Goal: Complete application form: Complete application form

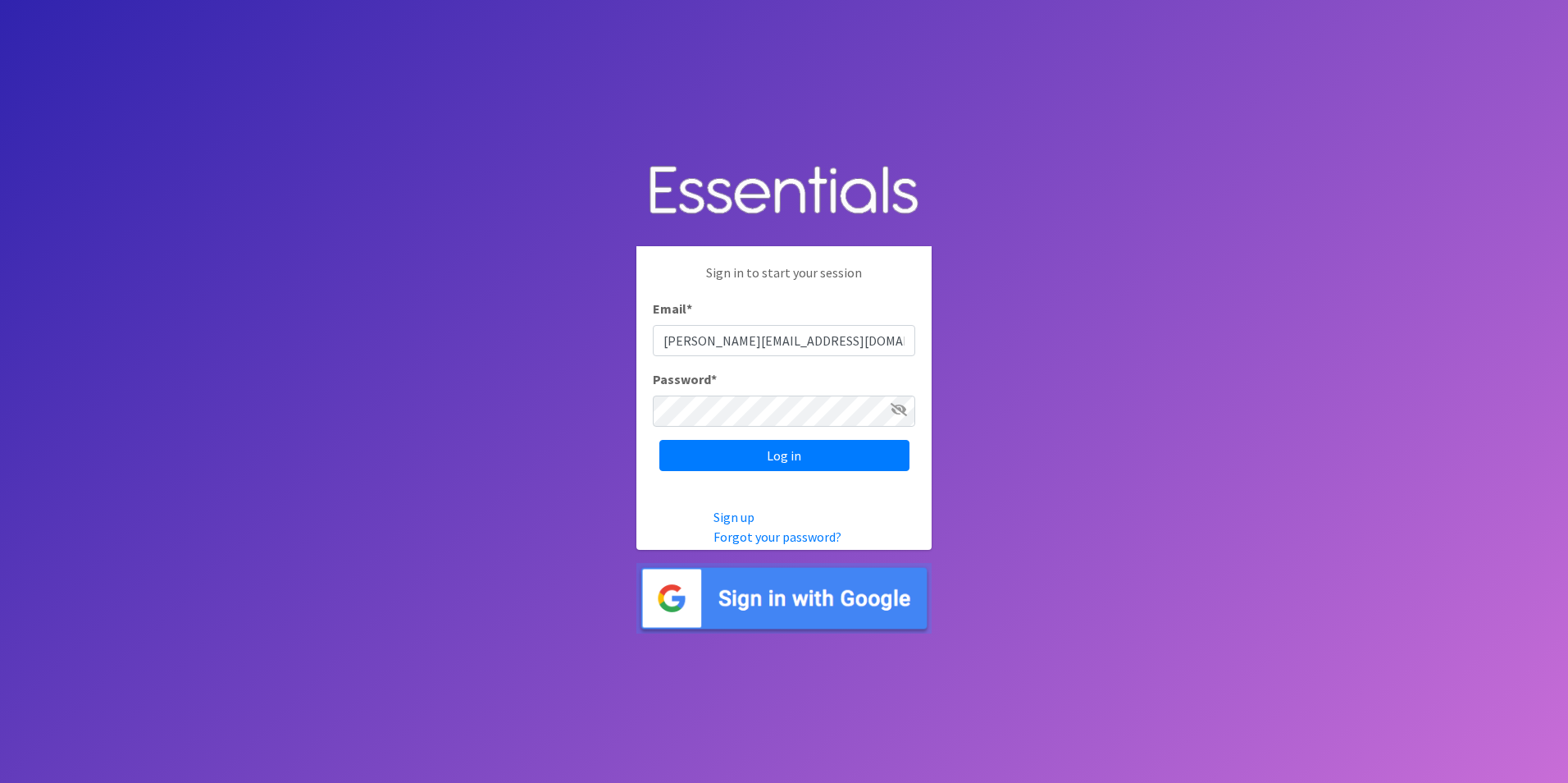
type input "[PERSON_NAME][EMAIL_ADDRESS][DOMAIN_NAME]"
click at [893, 408] on icon at bounding box center [899, 409] width 16 height 13
click at [806, 454] on input "Log in" at bounding box center [784, 455] width 250 height 31
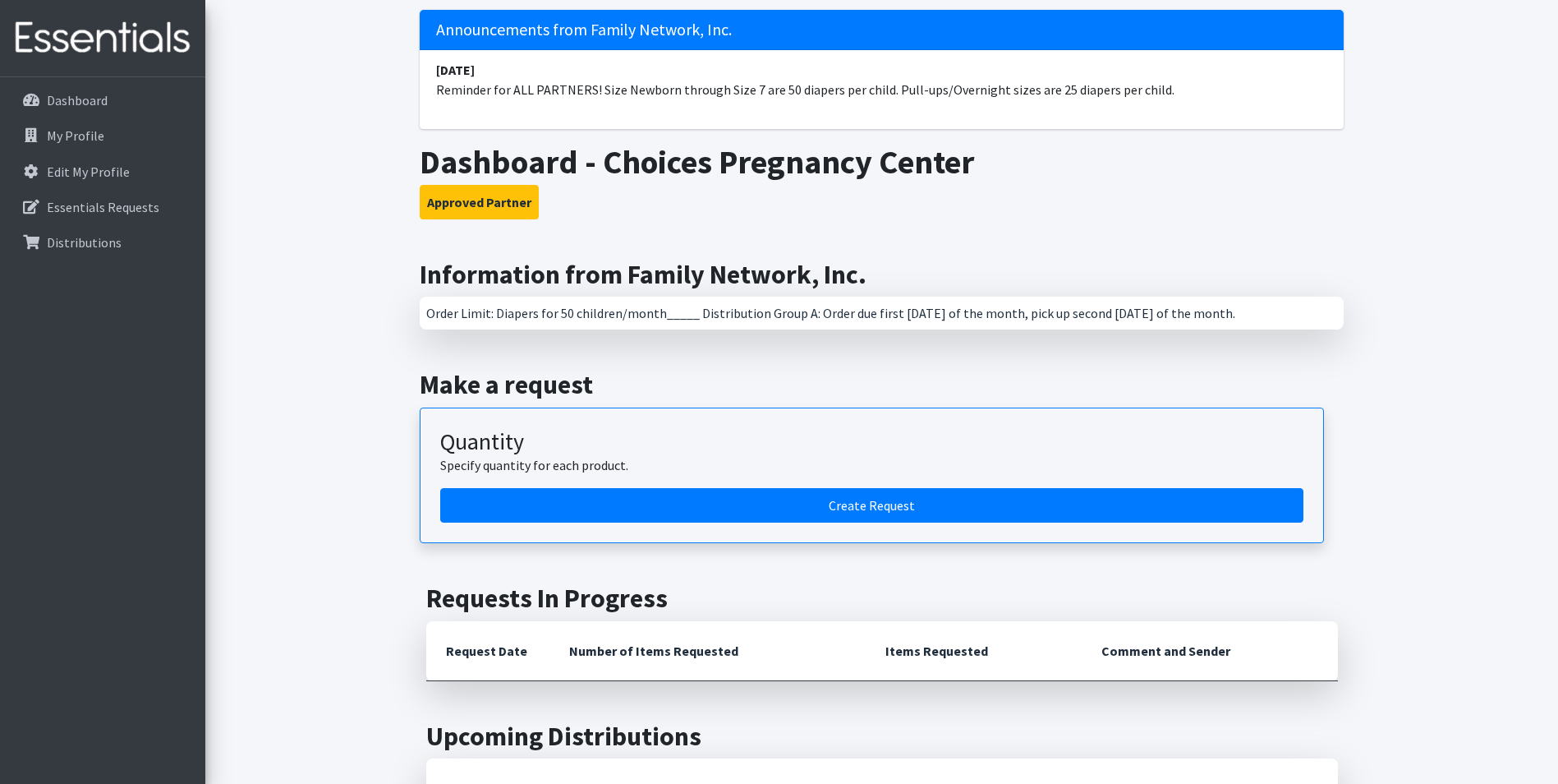
scroll to position [164, 0]
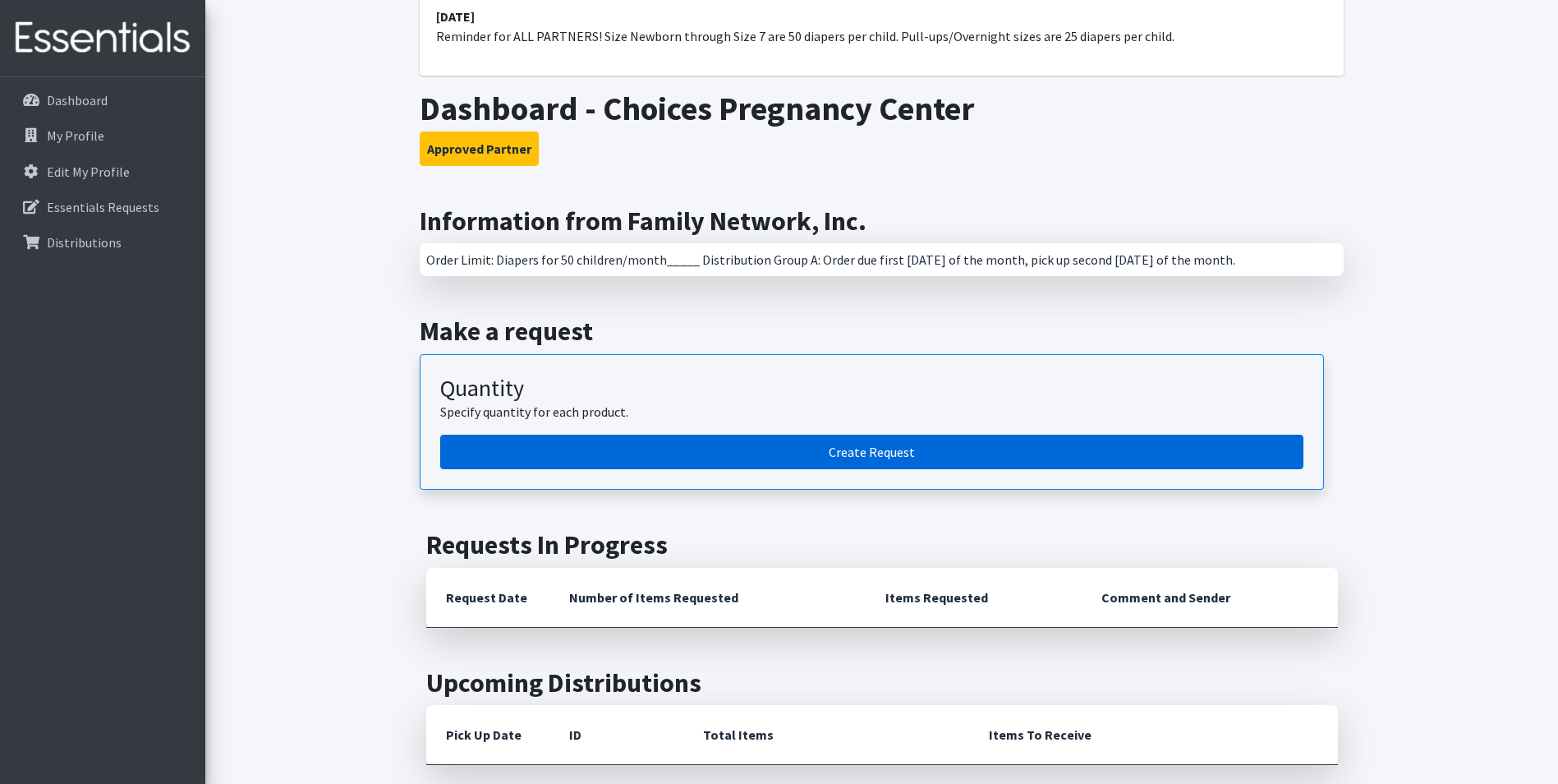
click at [841, 455] on link "Create Request" at bounding box center [872, 452] width 864 height 35
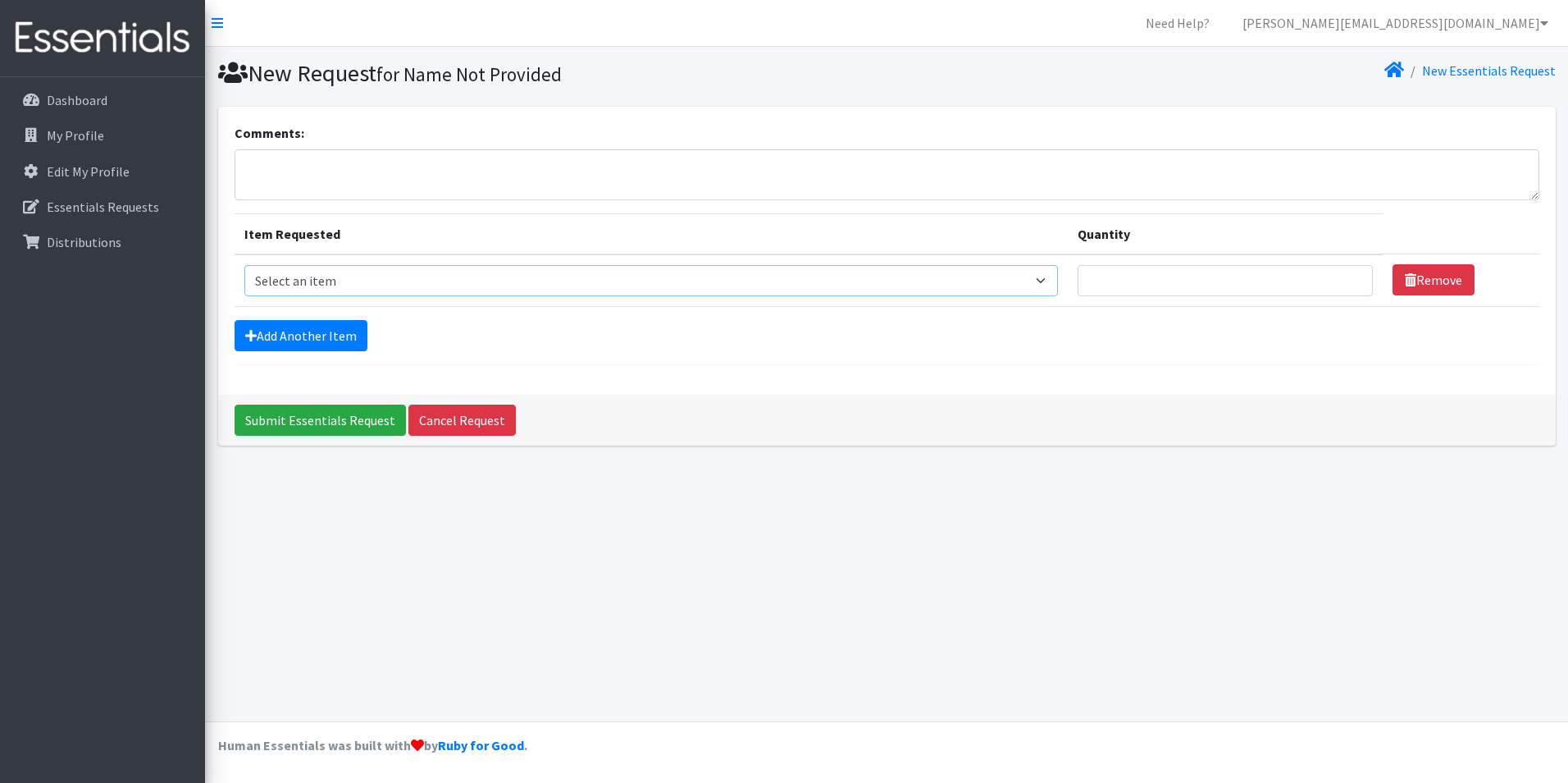
click at [375, 281] on select "Select an item Adult Briefs (Large/X-Large) Adult Briefs (Medium/Large) Adult B…" at bounding box center [651, 280] width 814 height 31
select select "4558"
click at [244, 265] on select "Select an item Adult Briefs (Large/X-Large) Adult Briefs (Medium/Large) Adult B…" at bounding box center [651, 280] width 814 height 31
click at [1122, 279] on input "Quantity" at bounding box center [1225, 280] width 296 height 31
type input "40"
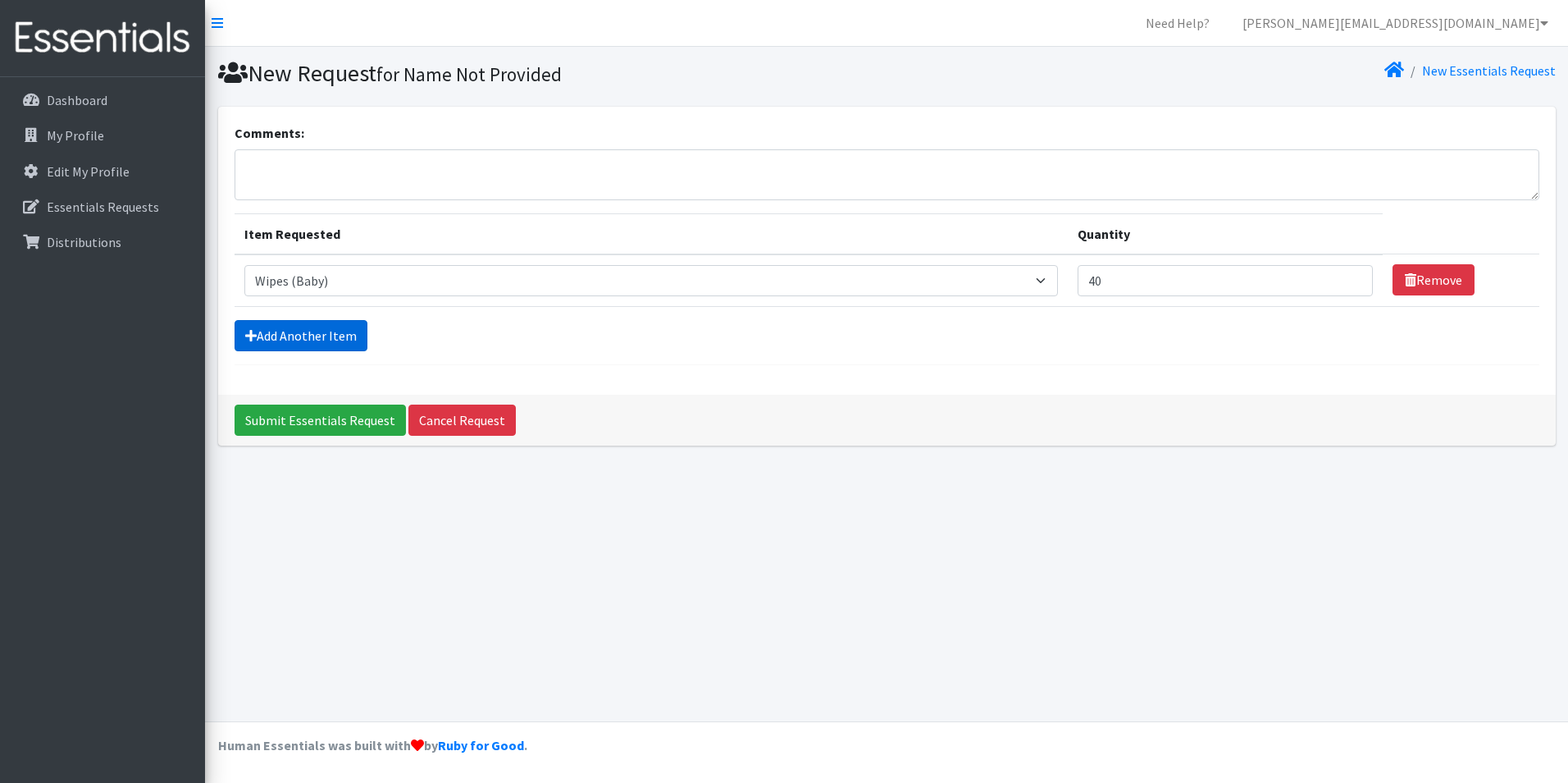
click at [331, 339] on link "Add Another Item" at bounding box center [300, 335] width 133 height 31
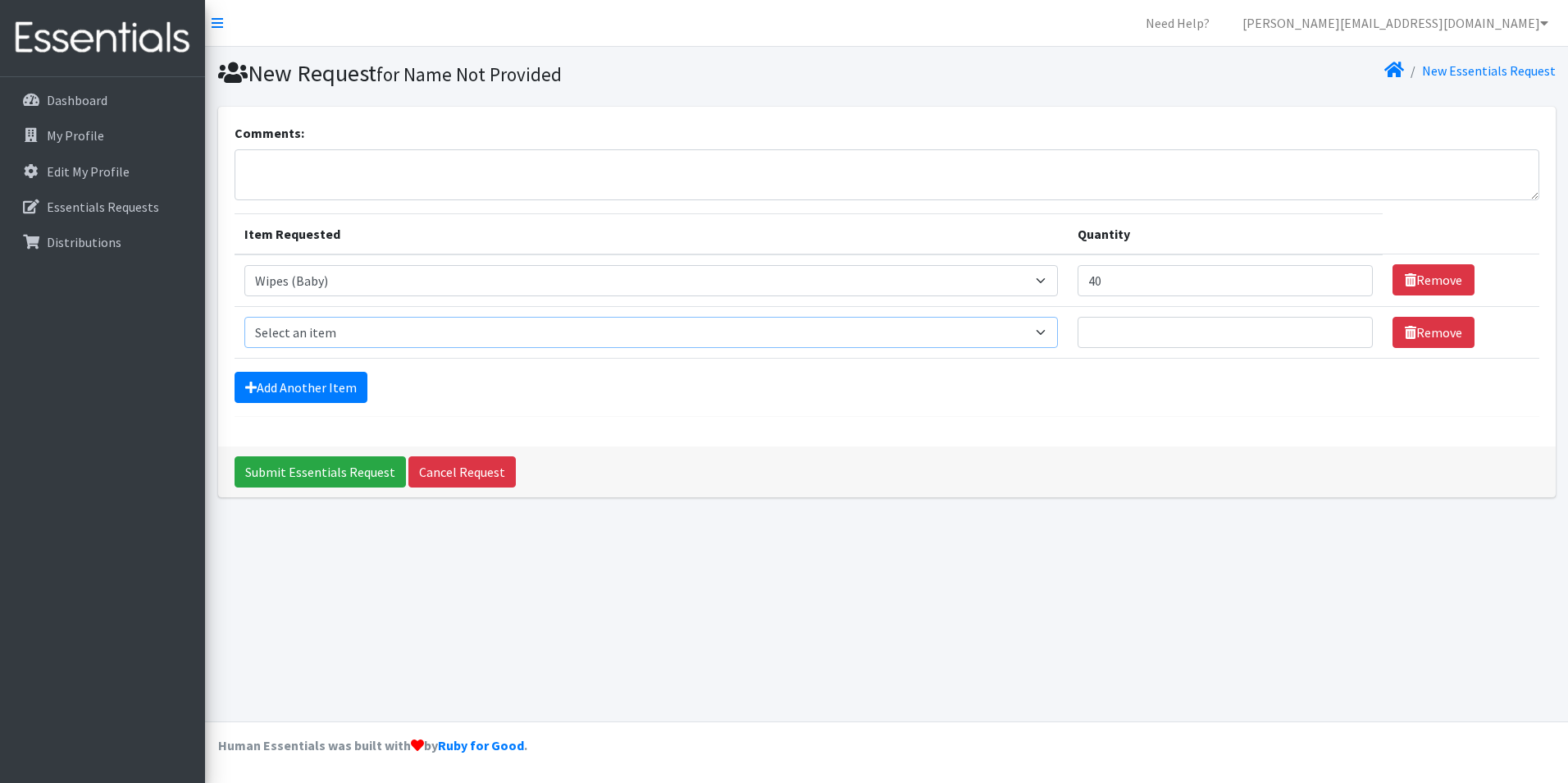
click at [325, 332] on select "Select an item Adult Briefs (Large/X-Large) Adult Briefs (Medium/Large) Adult B…" at bounding box center [651, 332] width 814 height 31
click at [244, 317] on select "Select an item Adult Briefs (Large/X-Large) Adult Briefs (Medium/Large) Adult B…" at bounding box center [651, 332] width 814 height 31
click at [601, 328] on select "Select an item Adult Briefs (Large/X-Large) Adult Briefs (Medium/Large) Adult B…" at bounding box center [651, 332] width 814 height 31
select select "4560"
click at [244, 317] on select "Select an item Adult Briefs (Large/X-Large) Adult Briefs (Medium/Large) Adult B…" at bounding box center [651, 332] width 814 height 31
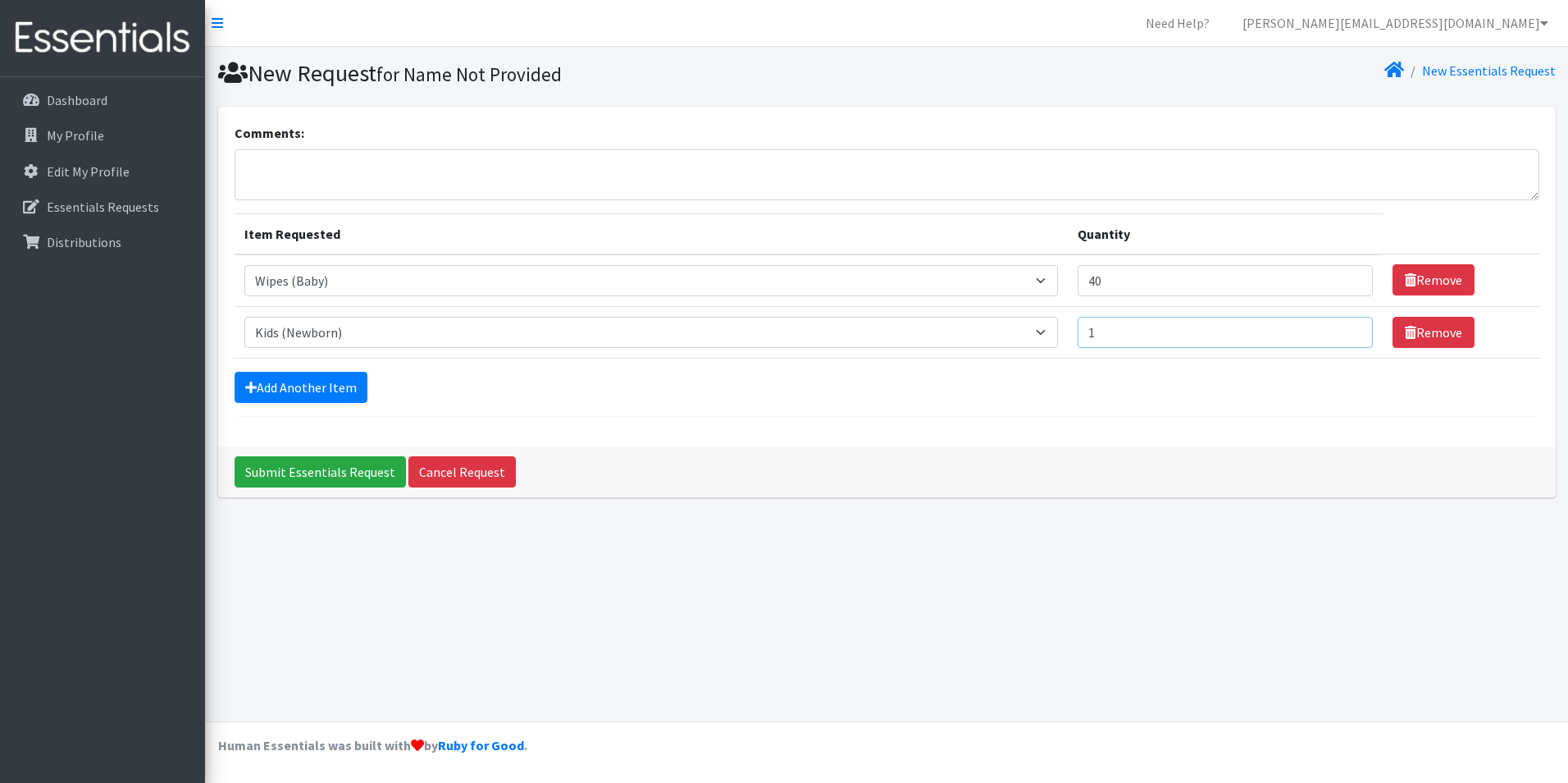
type input "1"
click at [1349, 329] on input "1" at bounding box center [1225, 332] width 296 height 31
type input "500"
click at [1118, 276] on input "40" at bounding box center [1225, 280] width 296 height 31
type input "4"
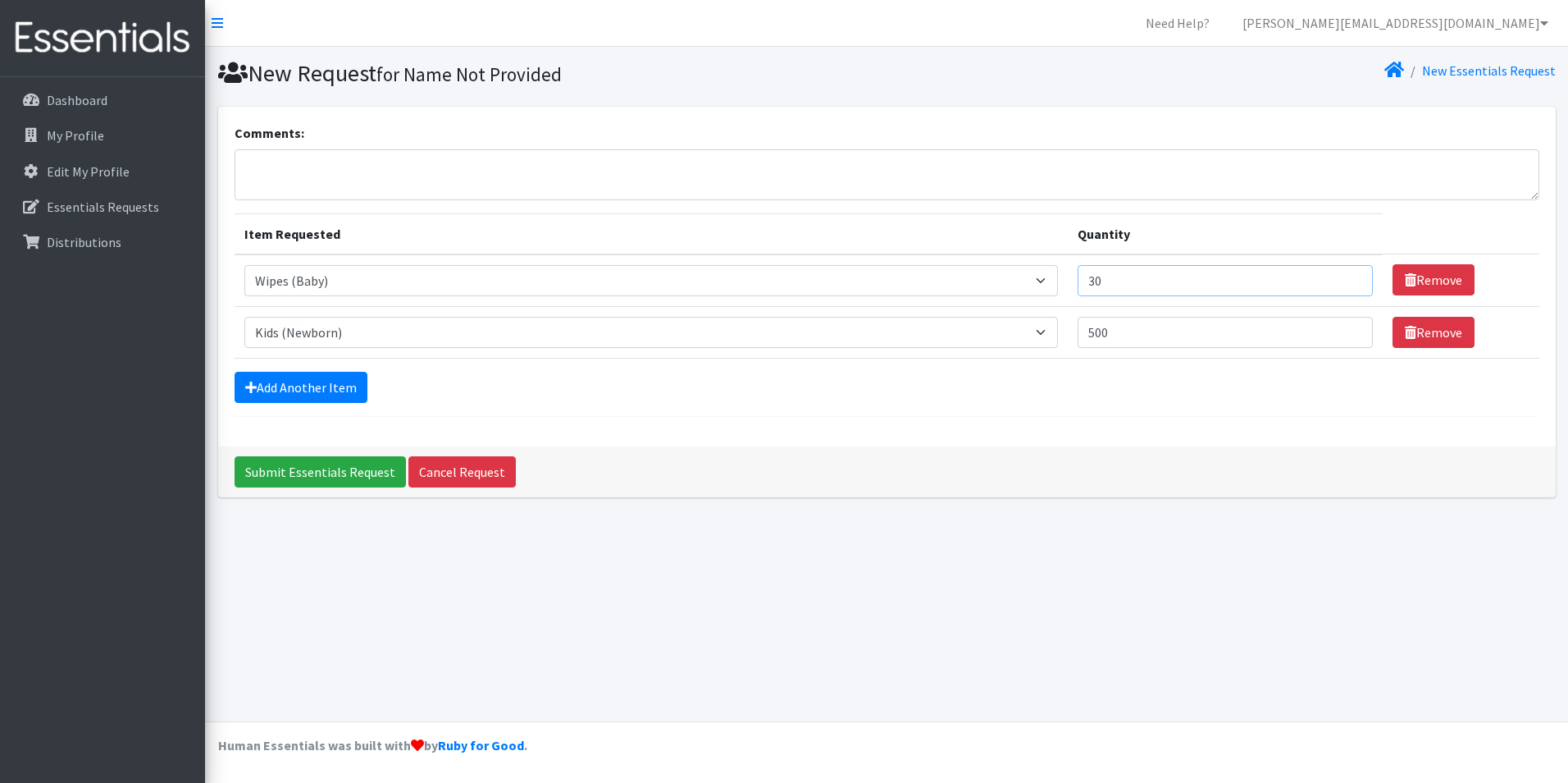
type input "30"
click at [1130, 336] on input "500" at bounding box center [1225, 332] width 296 height 31
type input "5"
type input "750"
click at [328, 386] on link "Add Another Item" at bounding box center [300, 387] width 133 height 31
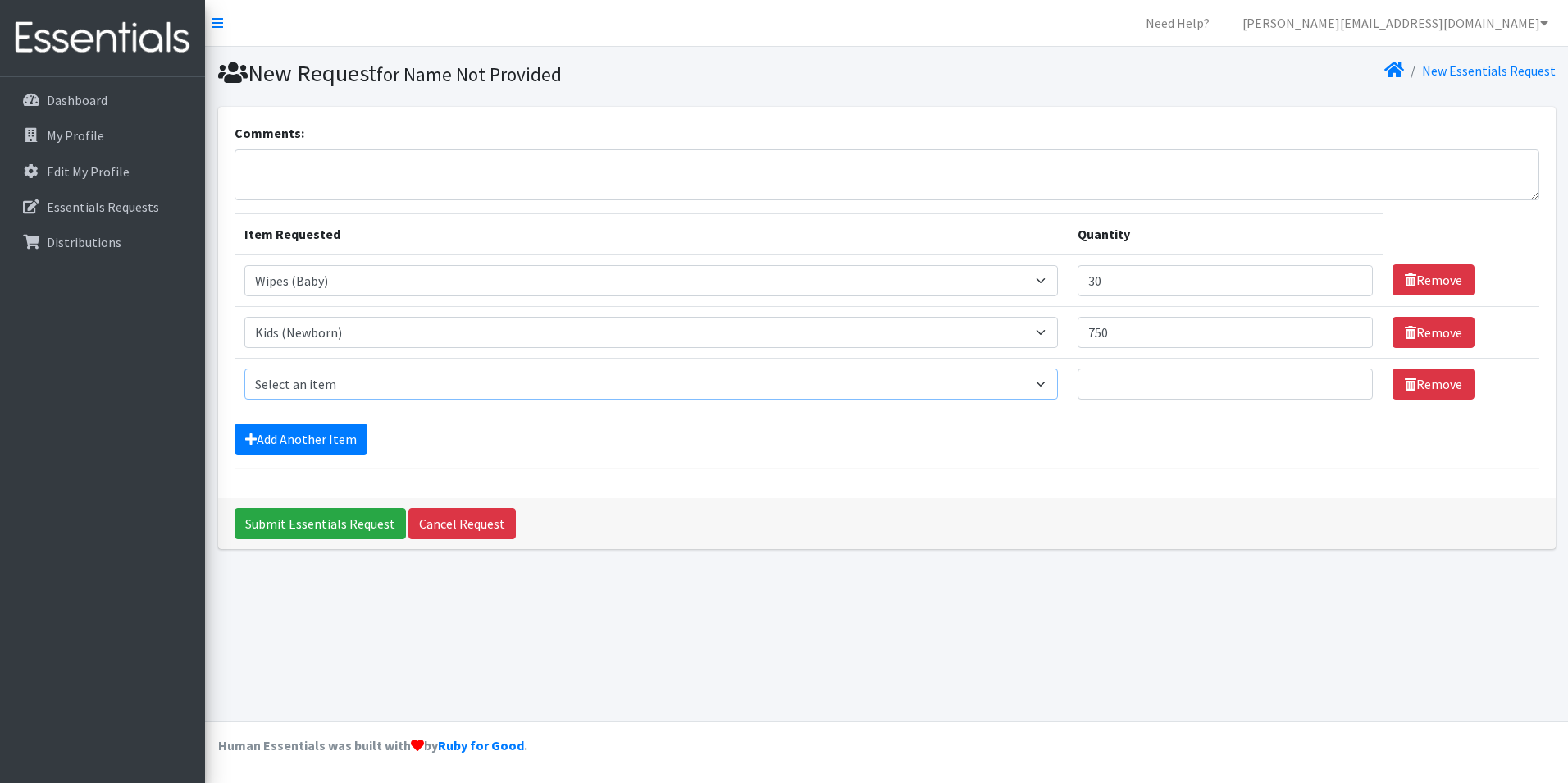
click at [342, 390] on select "Select an item Adult Briefs (Large/X-Large) Adult Briefs (Medium/Large) Adult B…" at bounding box center [651, 384] width 814 height 31
select select "4561"
click at [244, 368] on select "Select an item Adult Briefs (Large/X-Large) Adult Briefs (Medium/Large) Adult B…" at bounding box center [651, 384] width 814 height 31
click at [1153, 390] on input "Quantity" at bounding box center [1225, 384] width 296 height 31
type input "500"
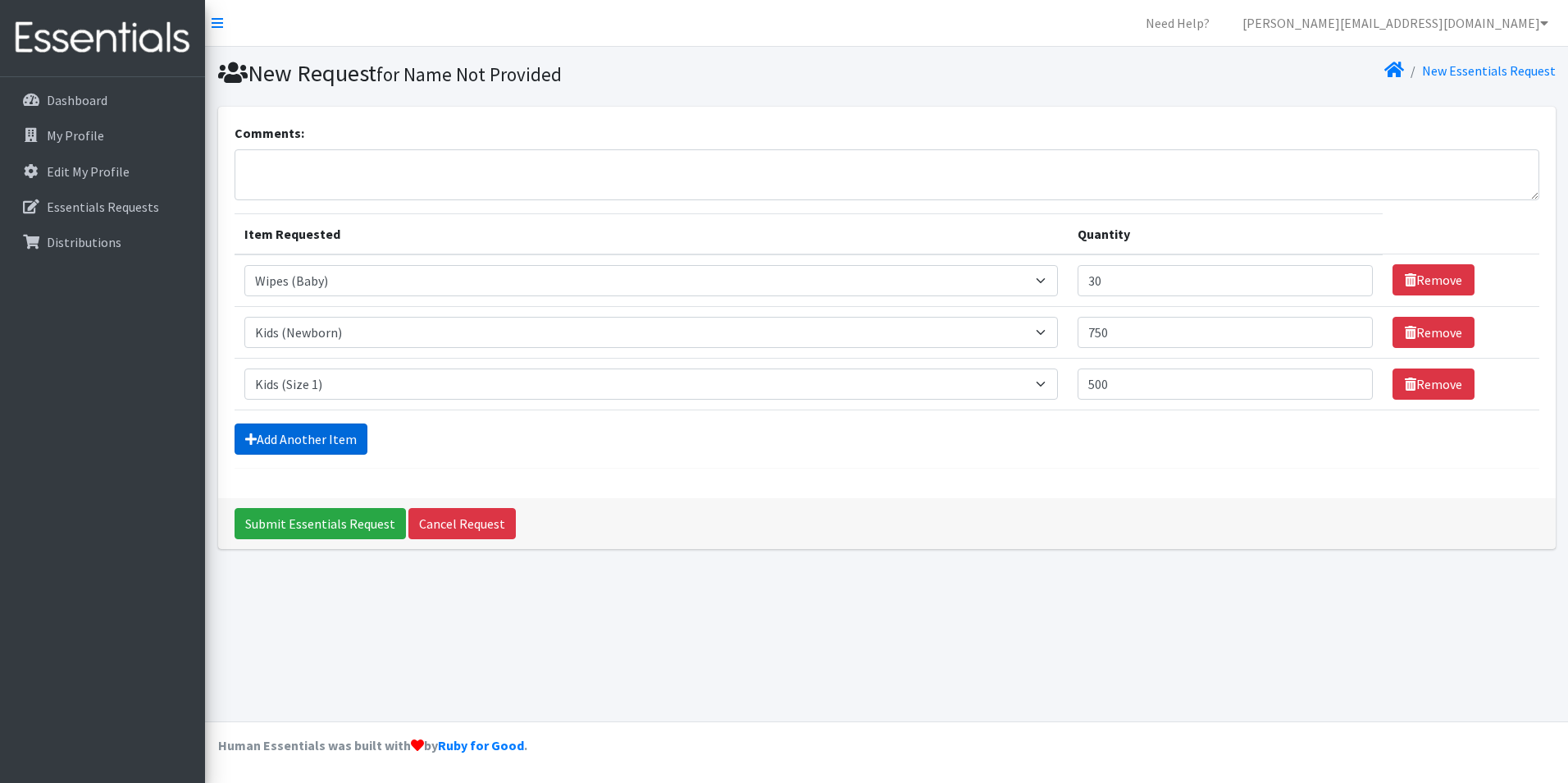
click at [311, 437] on link "Add Another Item" at bounding box center [300, 439] width 133 height 31
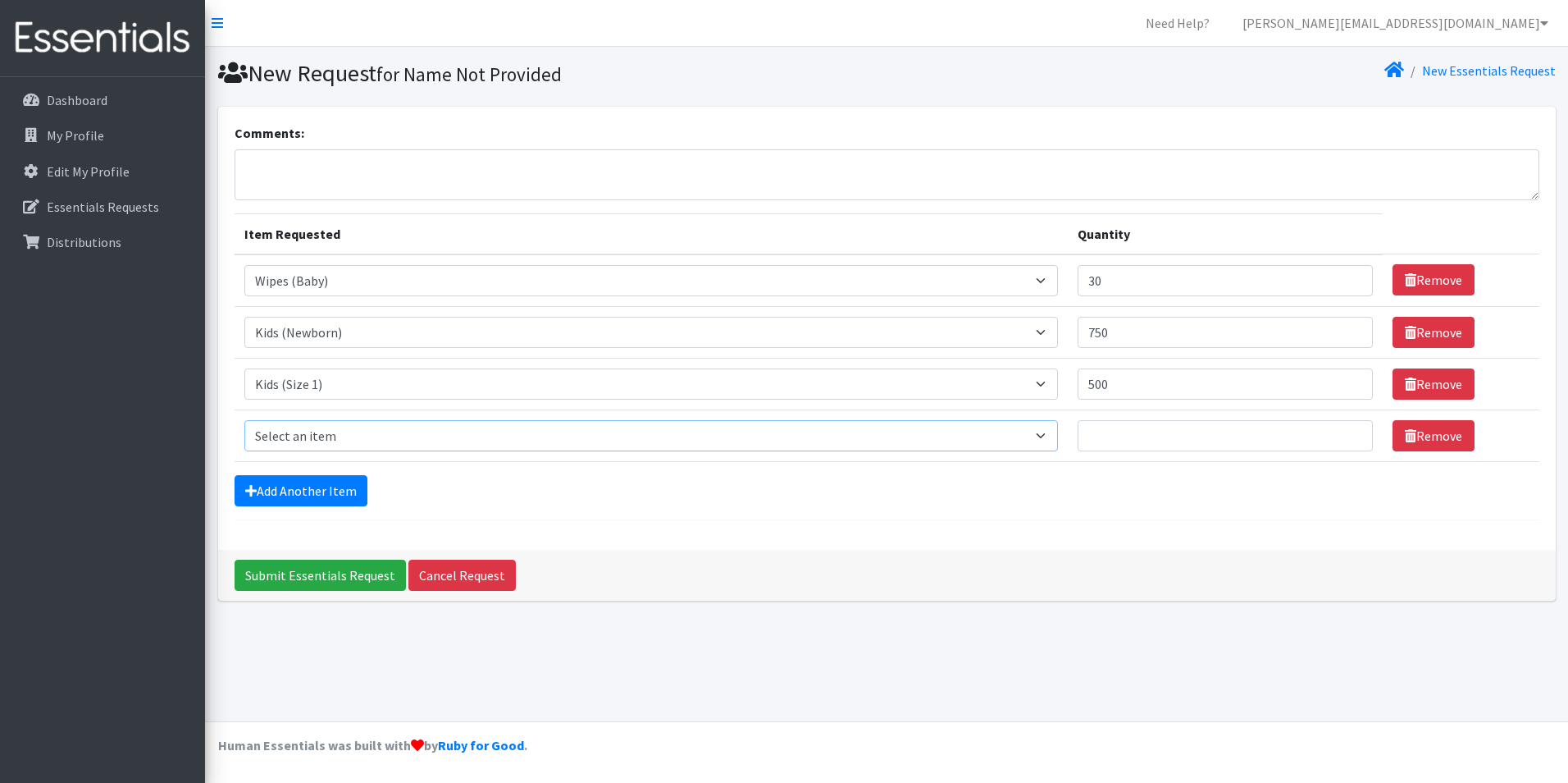
click at [309, 437] on select "Select an item Adult Briefs (Large/X-Large) Adult Briefs (Medium/Large) Adult B…" at bounding box center [651, 436] width 814 height 31
select select "4562"
click at [244, 420] on select "Select an item Adult Briefs (Large/X-Large) Adult Briefs (Medium/Large) Adult B…" at bounding box center [651, 436] width 814 height 31
click at [1121, 441] on input "Quantity" at bounding box center [1225, 436] width 296 height 31
type input "1"
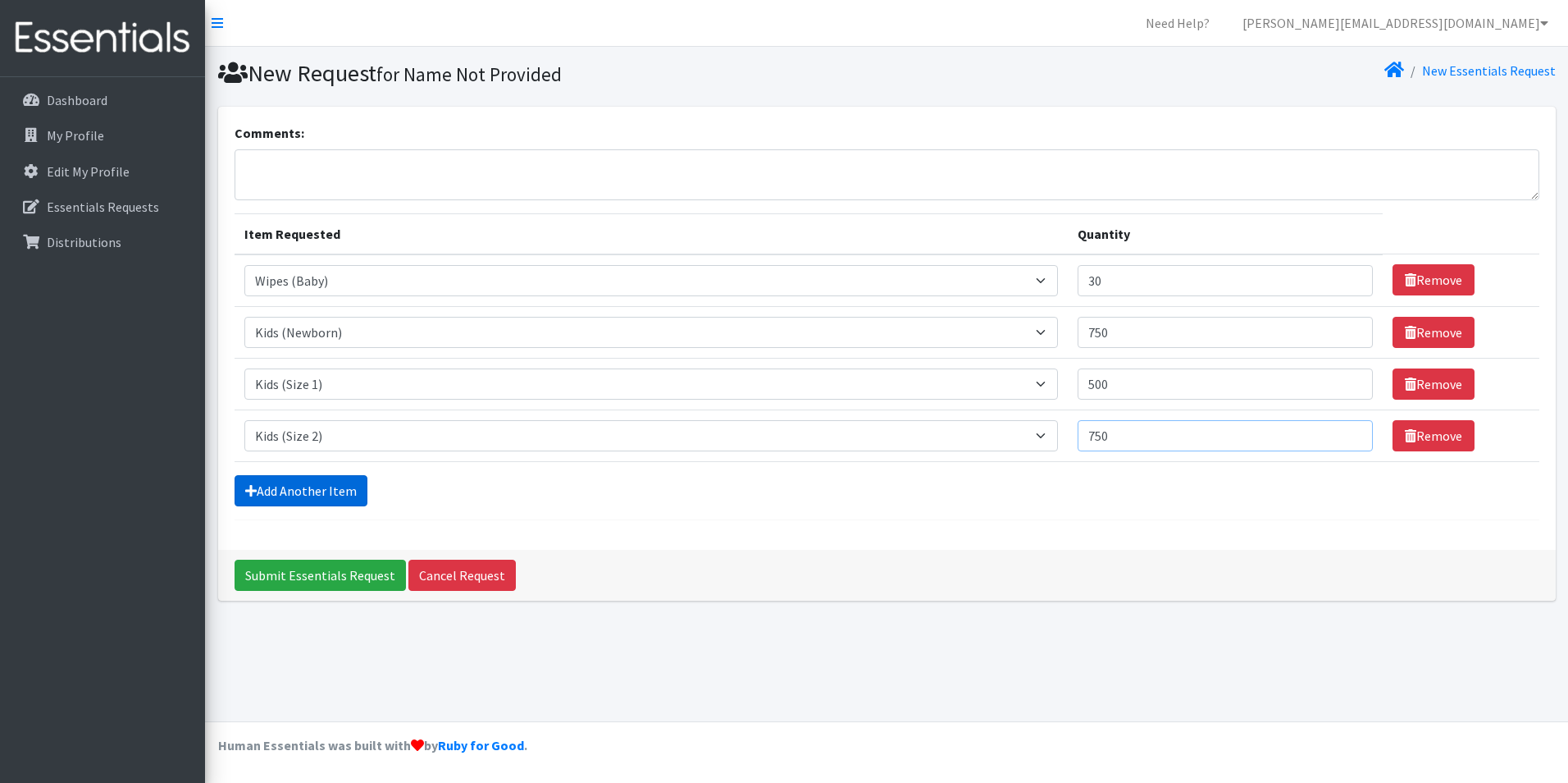
type input "750"
click at [331, 494] on link "Add Another Item" at bounding box center [300, 491] width 133 height 31
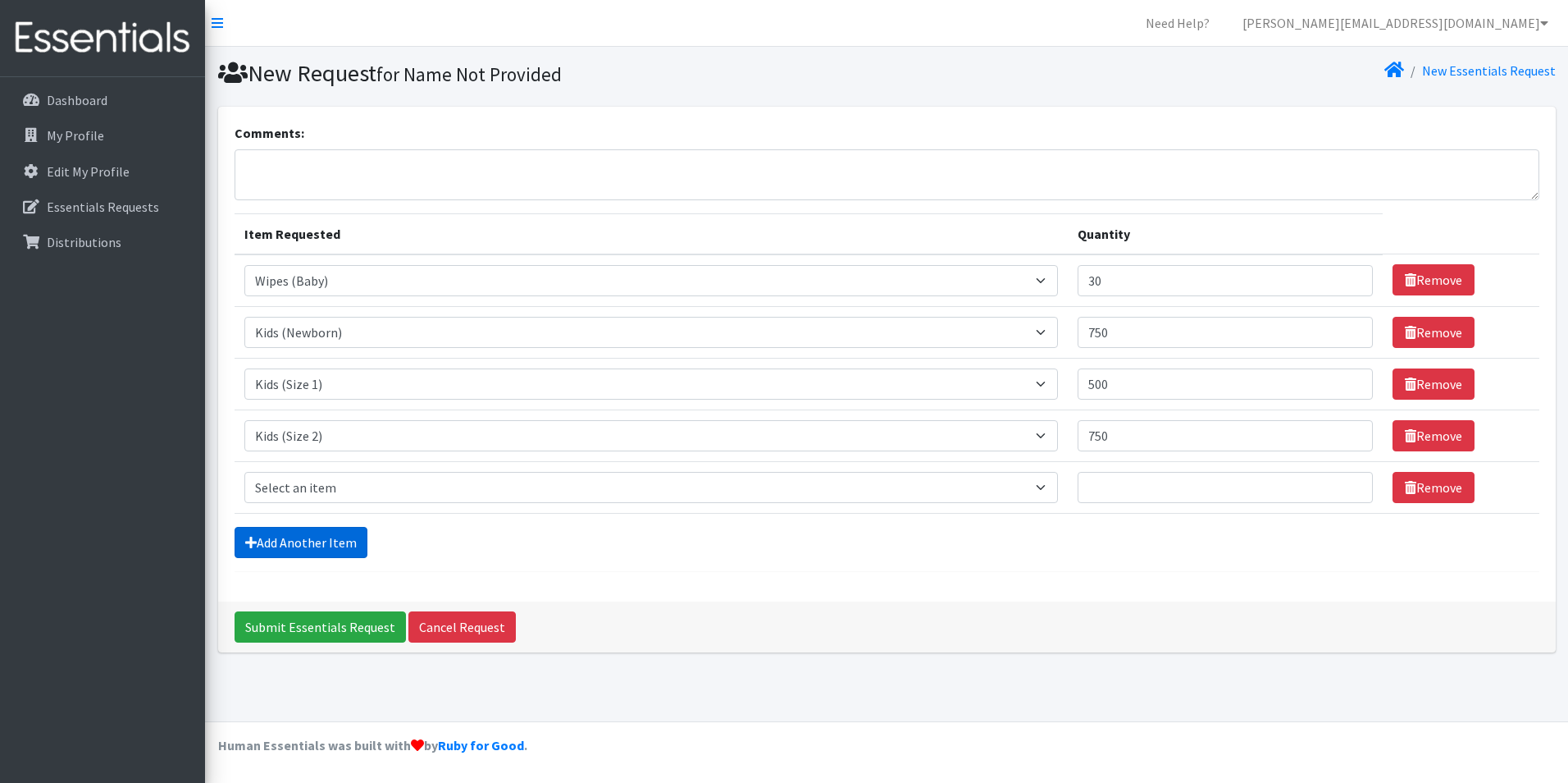
click at [336, 544] on link "Add Another Item" at bounding box center [300, 542] width 133 height 31
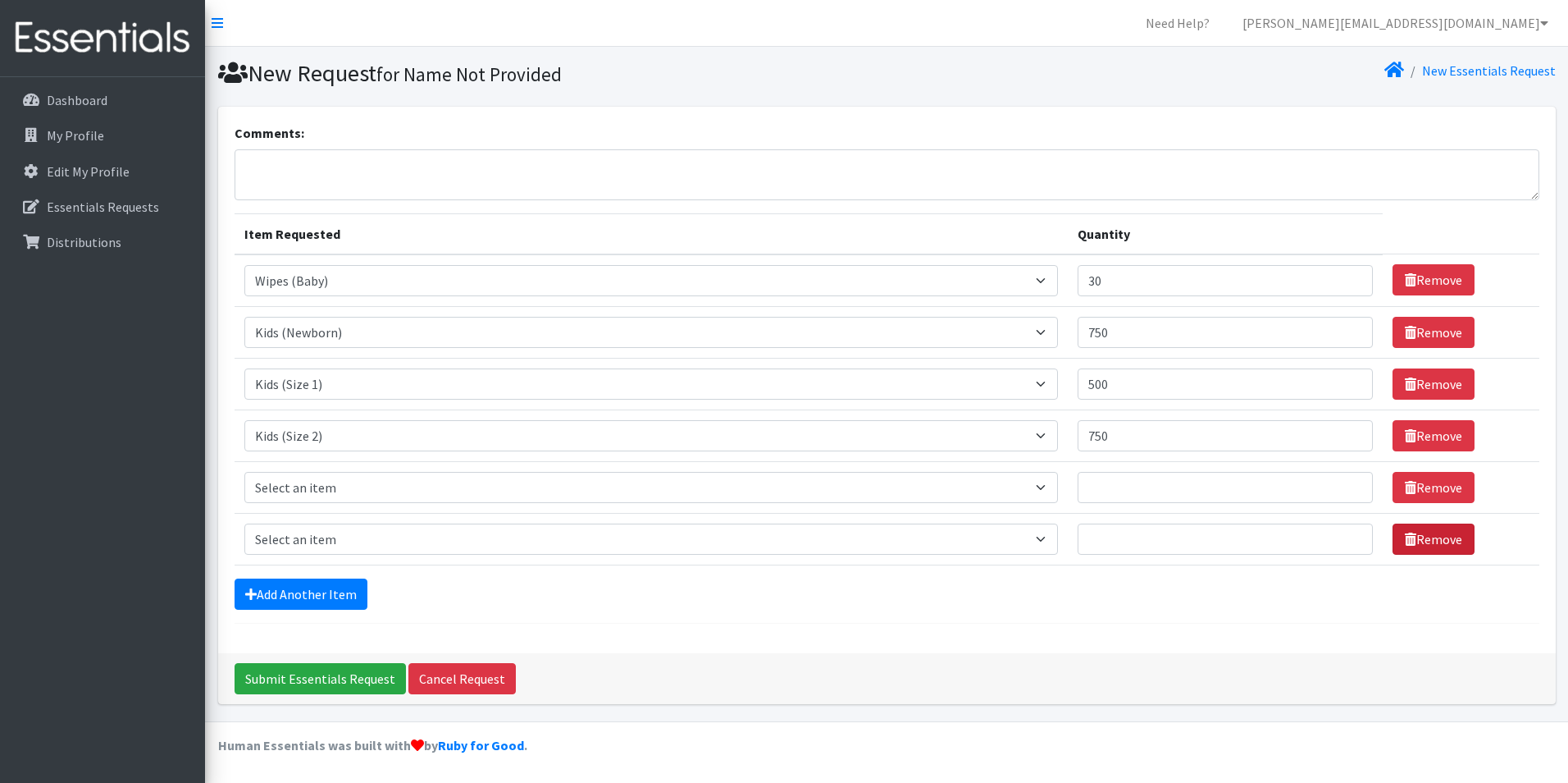
click at [1434, 544] on link "Remove" at bounding box center [1433, 539] width 82 height 31
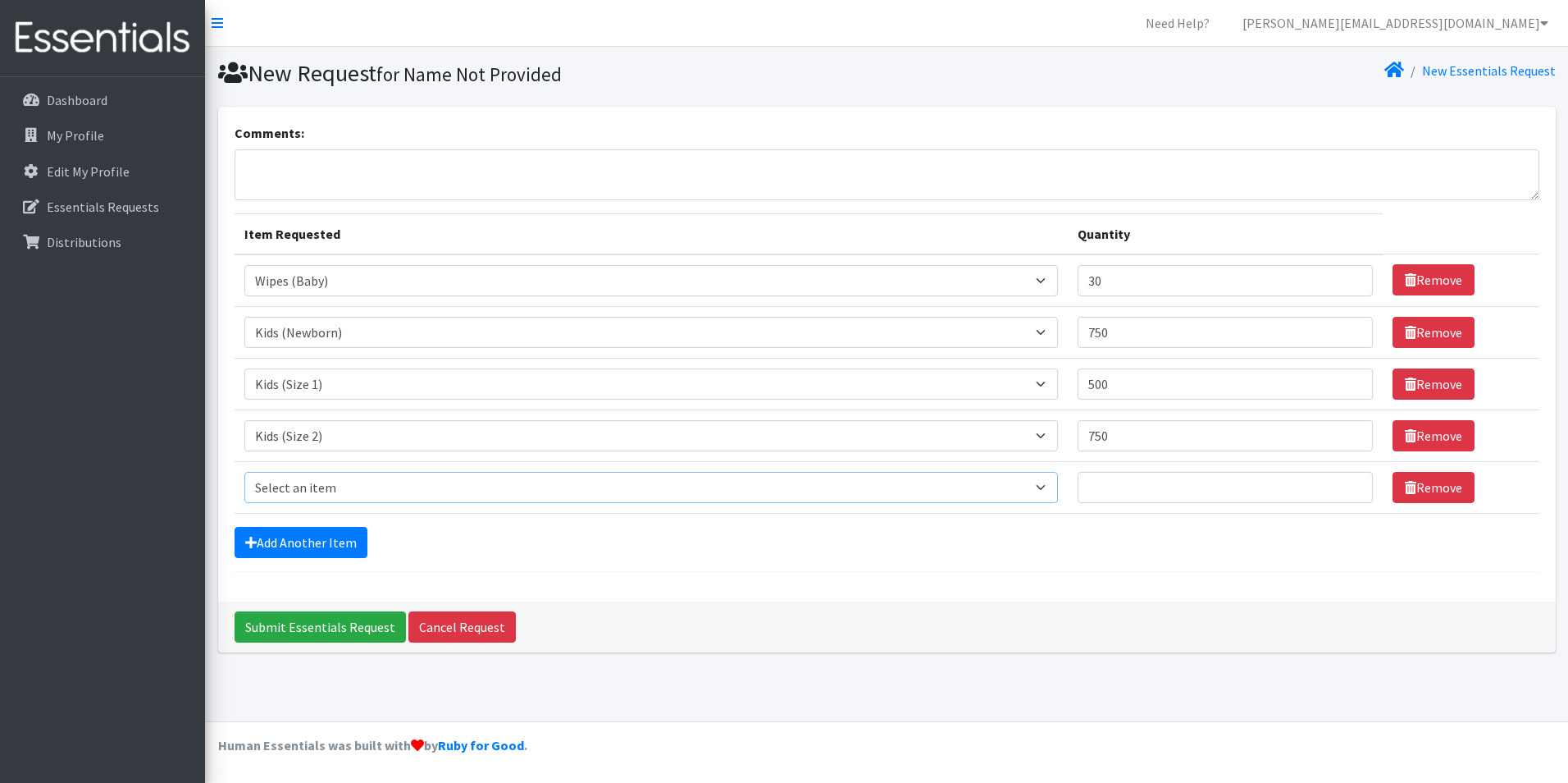
click at [287, 482] on select "Select an item Adult Briefs (Large/X-Large) Adult Briefs (Medium/Large) Adult B…" at bounding box center [651, 487] width 814 height 31
select select "15032"
click at [244, 472] on select "Select an item Adult Briefs (Large/X-Large) Adult Briefs (Medium/Large) Adult B…" at bounding box center [651, 487] width 814 height 31
click at [1146, 488] on input "Quantity" at bounding box center [1225, 487] width 296 height 31
type input "1"
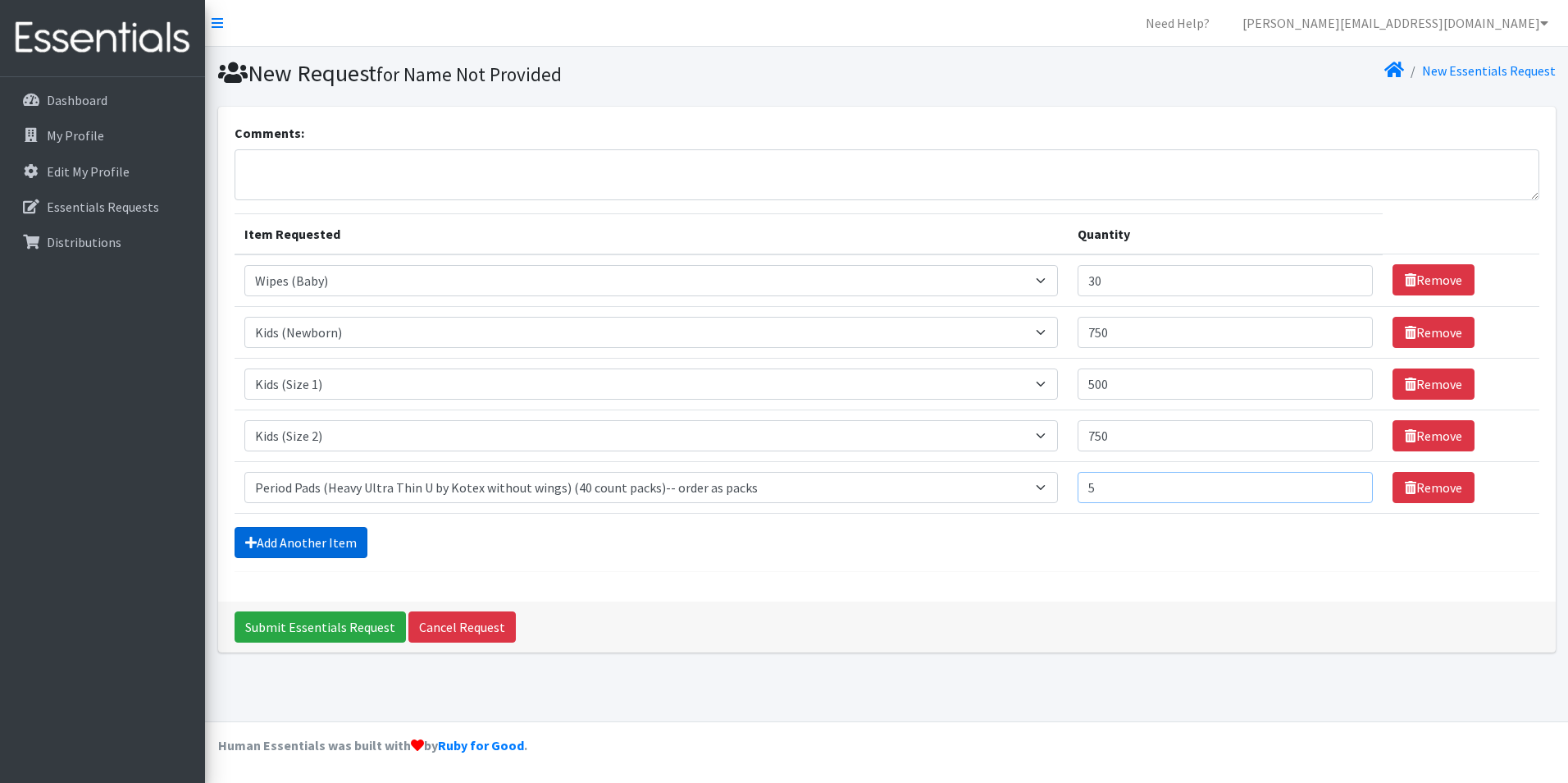
type input "5"
click at [328, 544] on link "Add Another Item" at bounding box center [300, 542] width 133 height 31
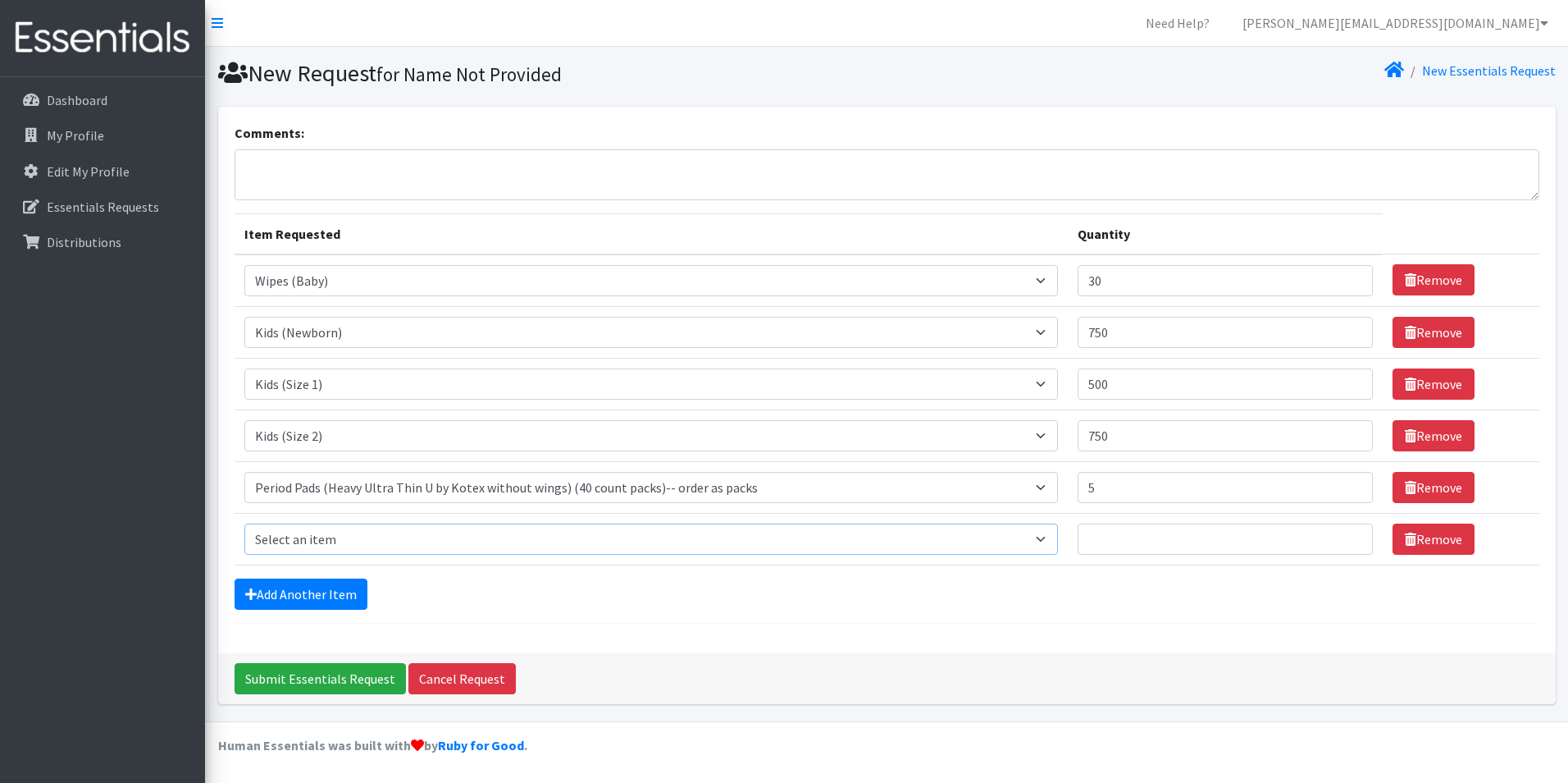
click at [315, 536] on select "Select an item Adult Briefs (Large/X-Large) Adult Briefs (Medium/Large) Adult B…" at bounding box center [651, 539] width 814 height 31
select select "15034"
click at [244, 524] on select "Select an item Adult Briefs (Large/X-Large) Adult Briefs (Medium/Large) Adult B…" at bounding box center [651, 539] width 814 height 31
click at [1148, 541] on input "Quantity" at bounding box center [1225, 539] width 296 height 31
type input "5"
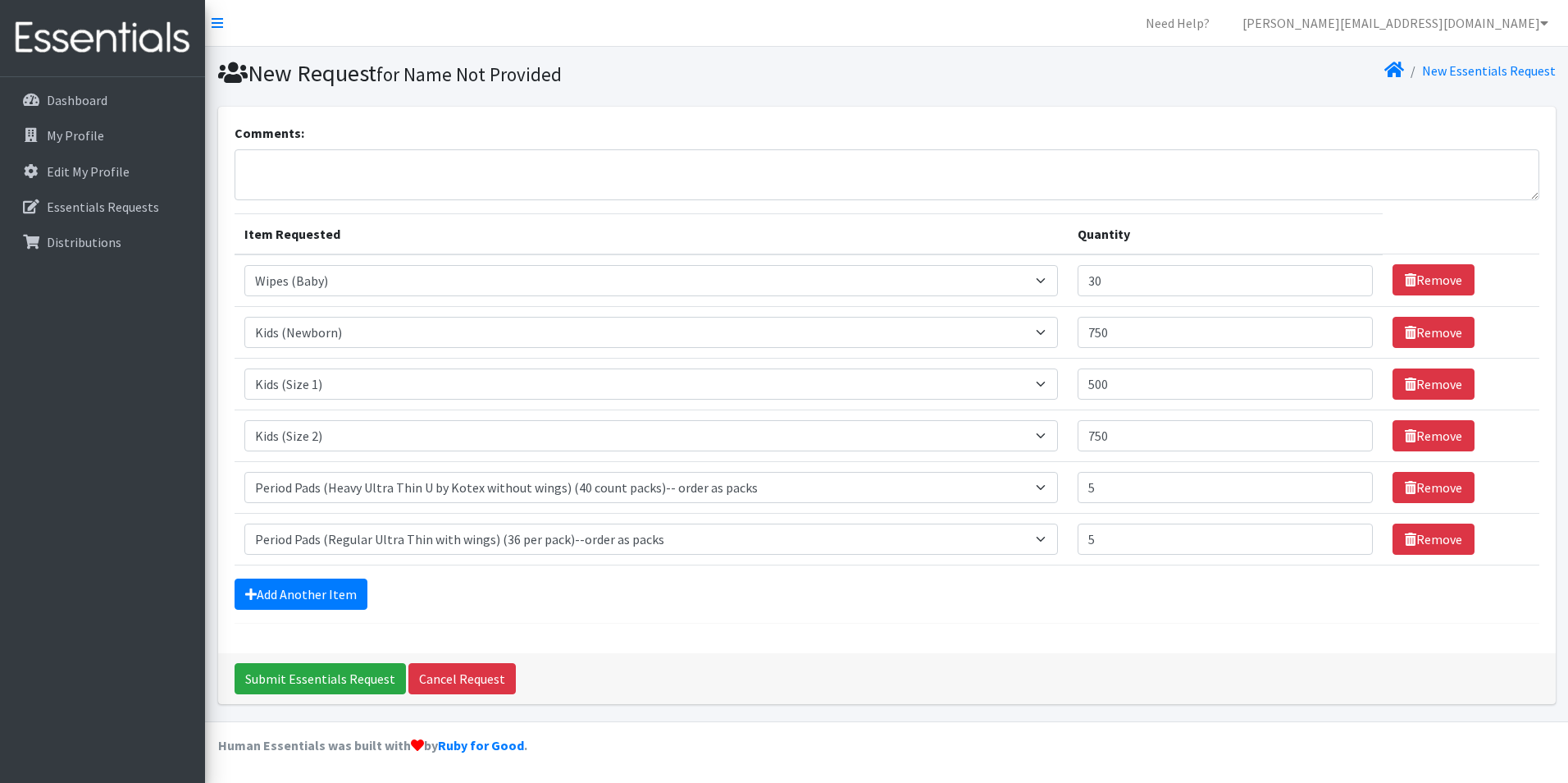
click at [541, 617] on form "Comments: Item Requested Quantity Item Requested Select an item Adult Briefs (L…" at bounding box center [886, 373] width 1304 height 500
click at [323, 675] on input "Submit Essentials Request" at bounding box center [319, 679] width 171 height 31
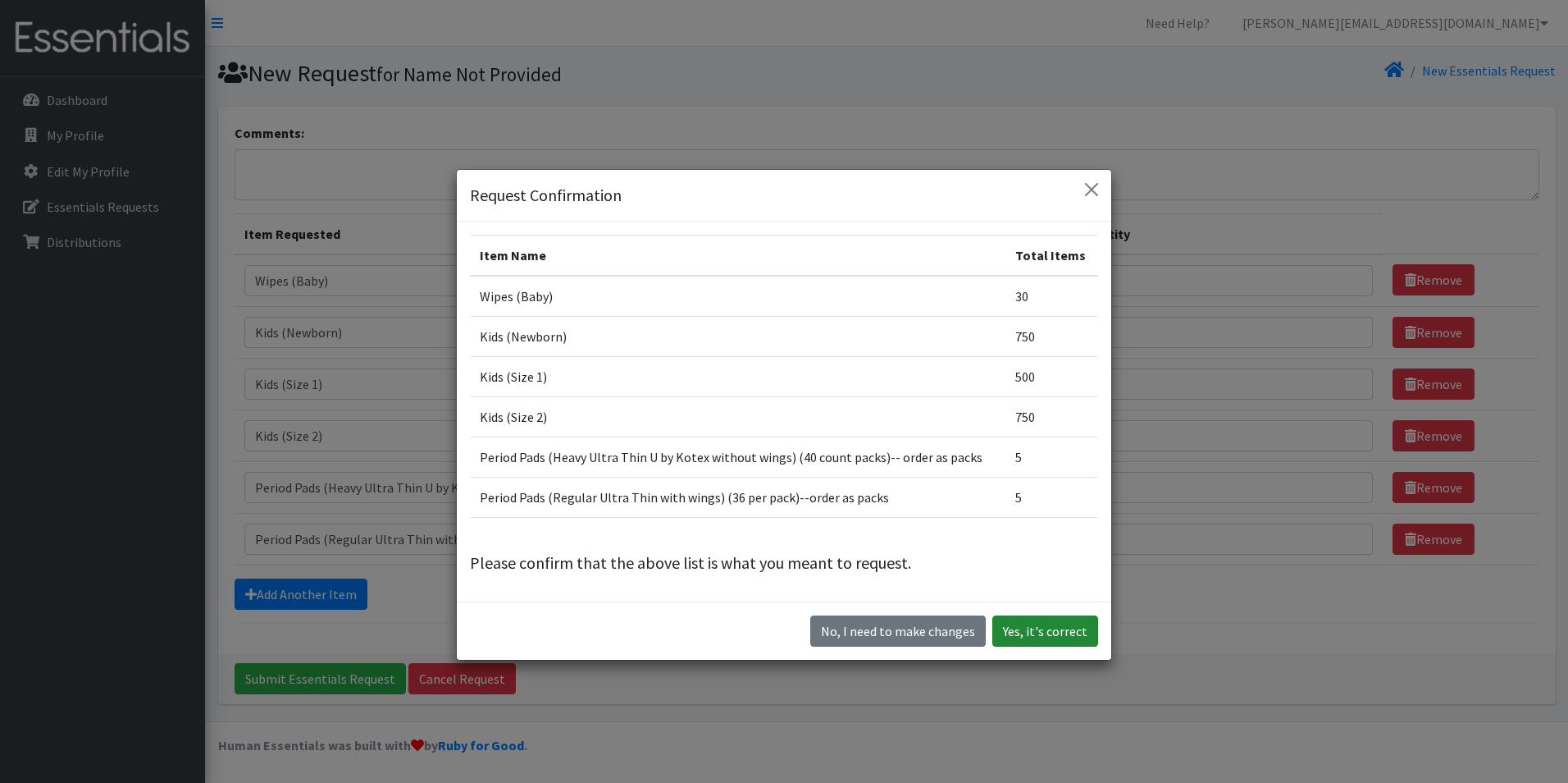
click at [1044, 636] on button "Yes, it's correct" at bounding box center [1045, 631] width 106 height 31
